Goal: Task Accomplishment & Management: Manage account settings

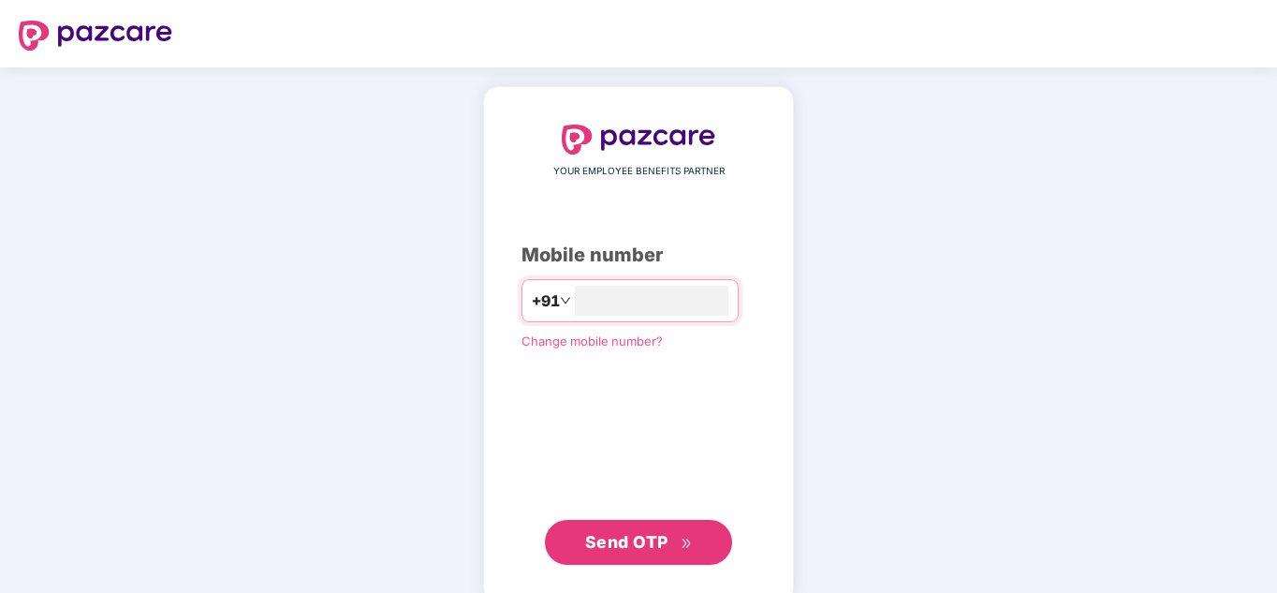
type input "**********"
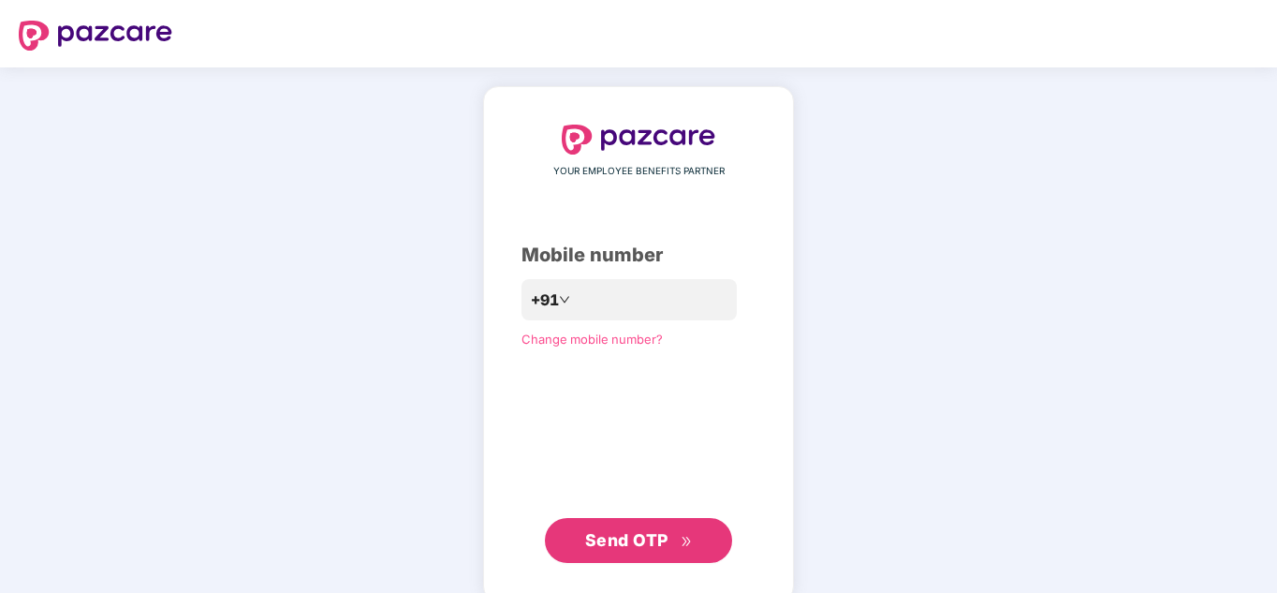
click at [640, 534] on span "Send OTP" at bounding box center [626, 540] width 83 height 20
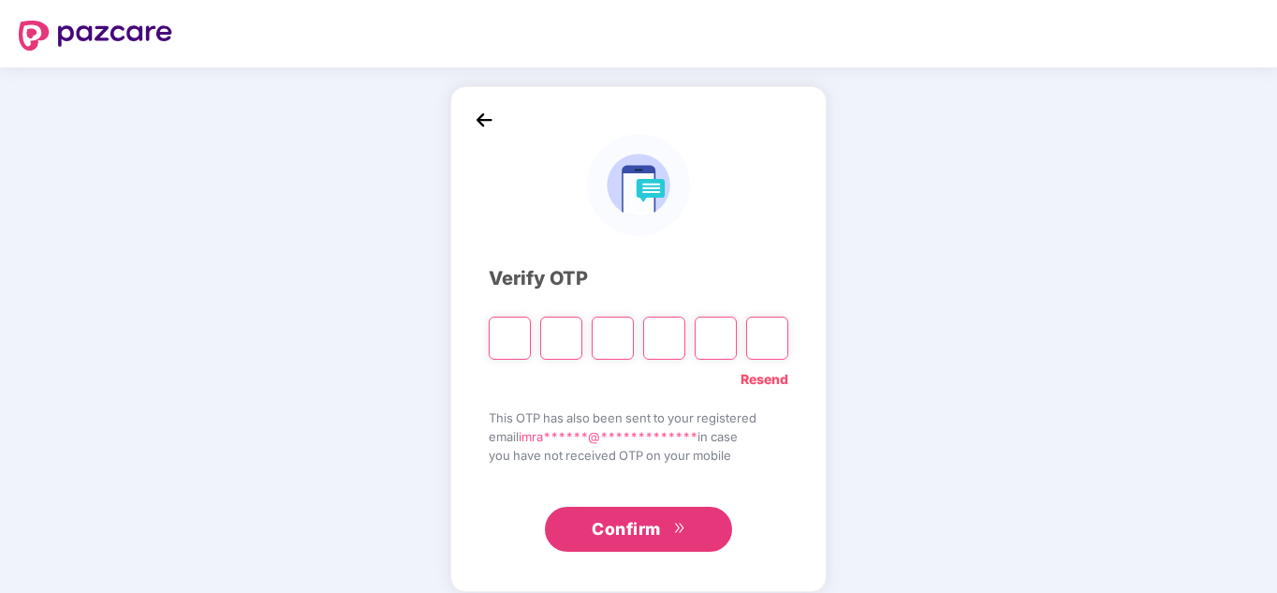
type input "*"
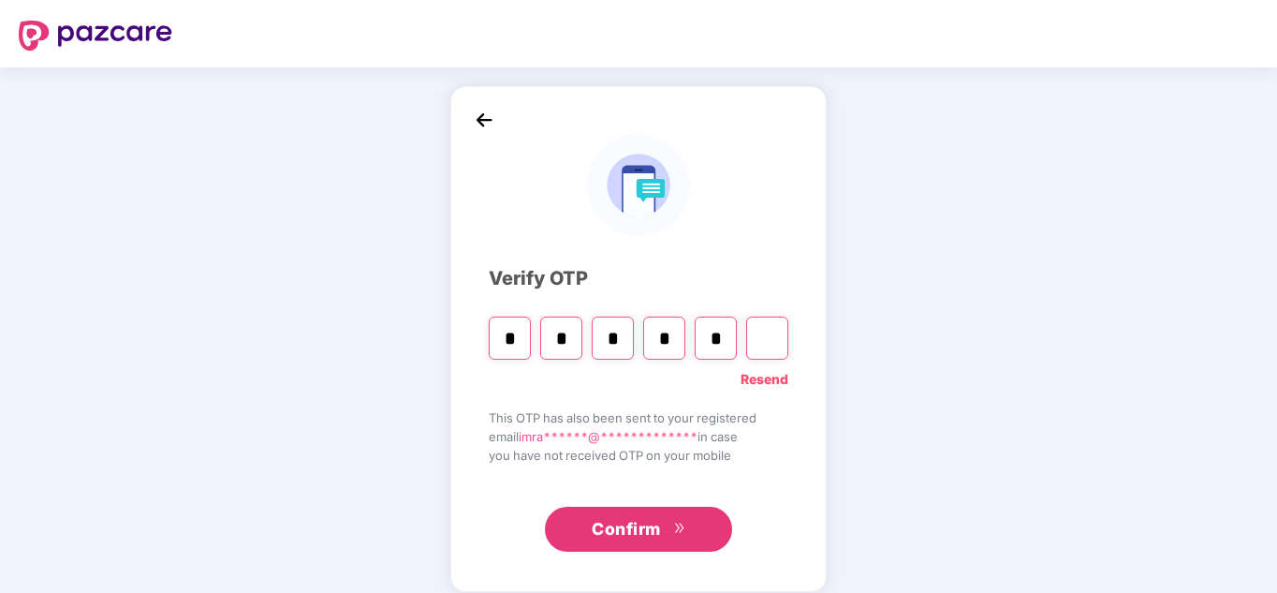
type input "*"
